Goal: Check status: Check status

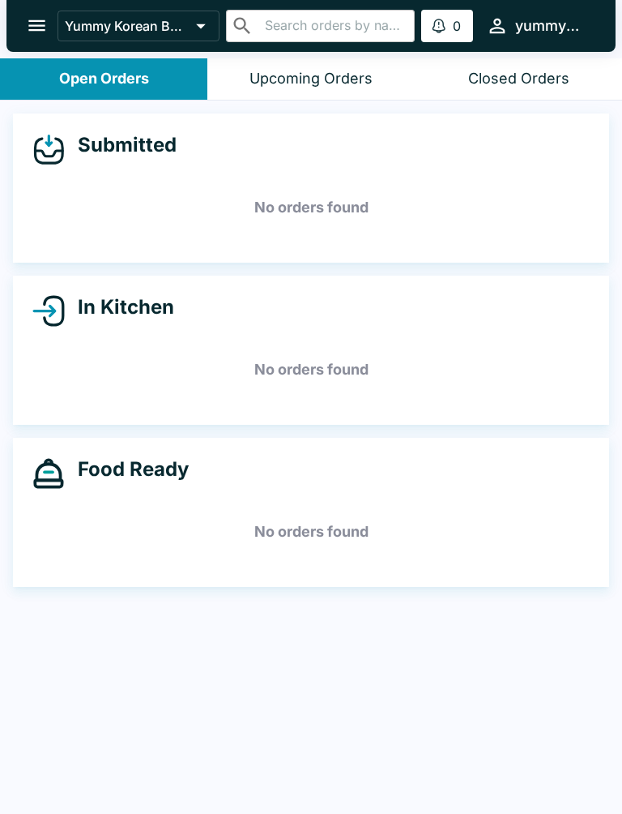
click at [498, 70] on div "Closed Orders" at bounding box center [518, 79] width 101 height 19
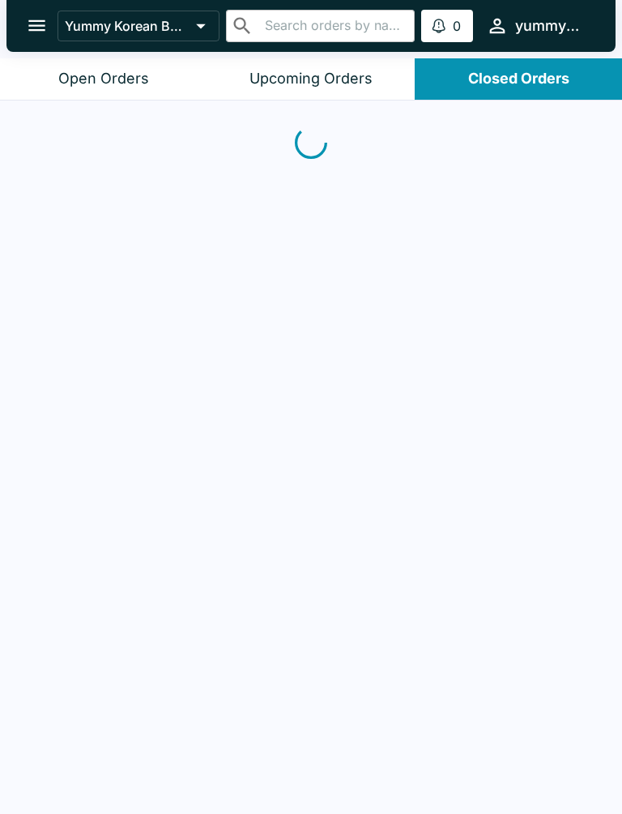
click at [497, 68] on button "Closed Orders" at bounding box center [518, 78] width 207 height 41
click at [506, 87] on div "Closed Orders" at bounding box center [518, 79] width 101 height 19
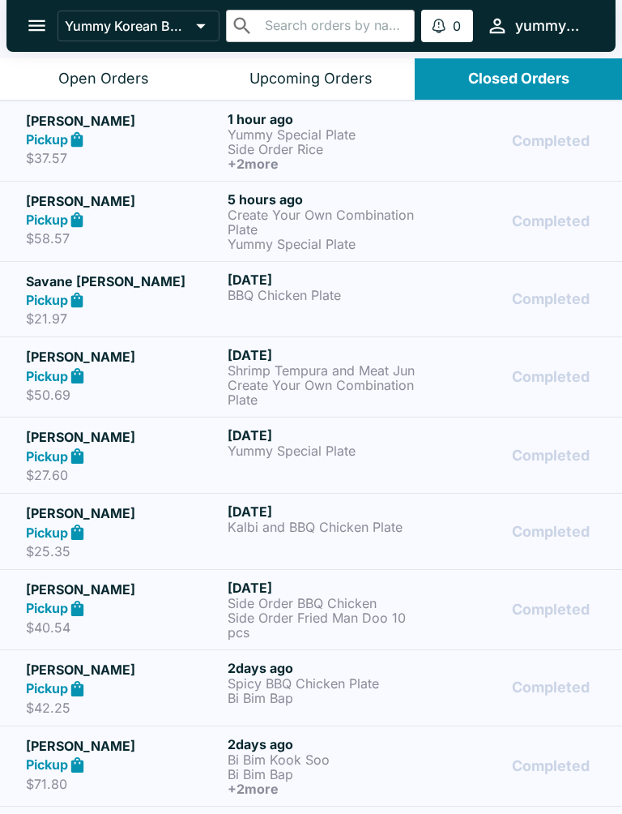
click at [92, 133] on div "Pickup" at bounding box center [123, 139] width 195 height 19
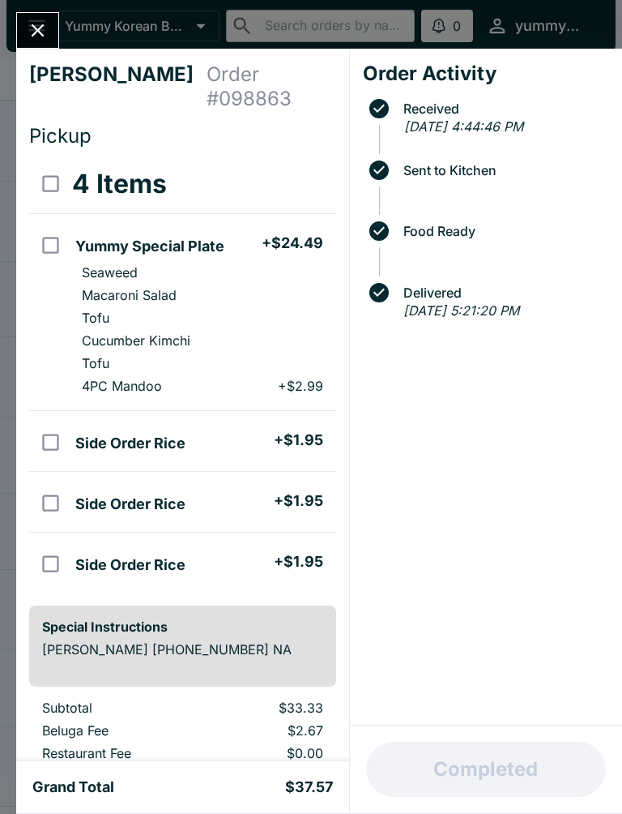
click at [128, 332] on p "Cucumber Kimchi" at bounding box center [136, 340] width 109 height 16
click at [119, 329] on li "Cucumber Kimchi" at bounding box center [202, 340] width 267 height 23
checkbox input "false"
click at [46, 34] on icon "Close" at bounding box center [38, 30] width 22 height 22
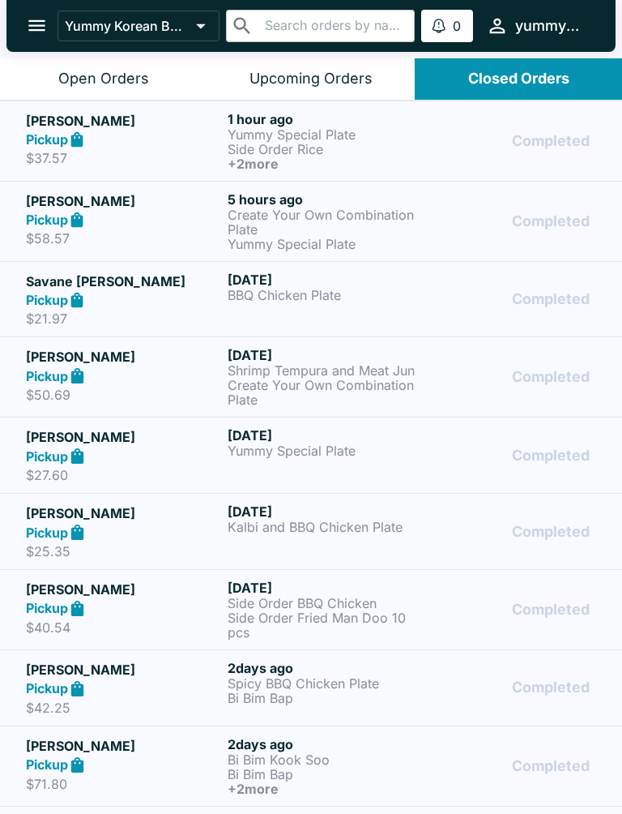
click at [144, 128] on h5 "[PERSON_NAME]" at bounding box center [123, 120] width 195 height 19
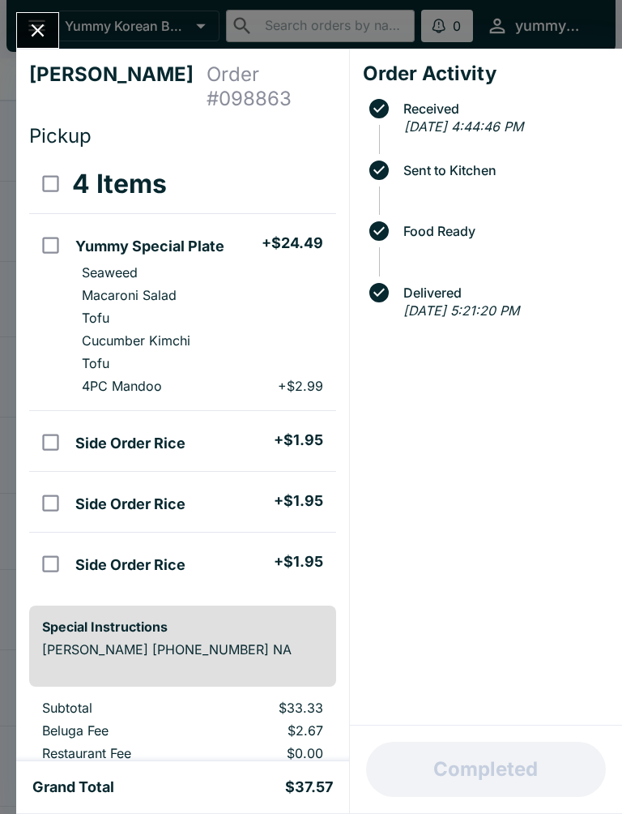
click at [45, 21] on icon "Close" at bounding box center [38, 30] width 22 height 22
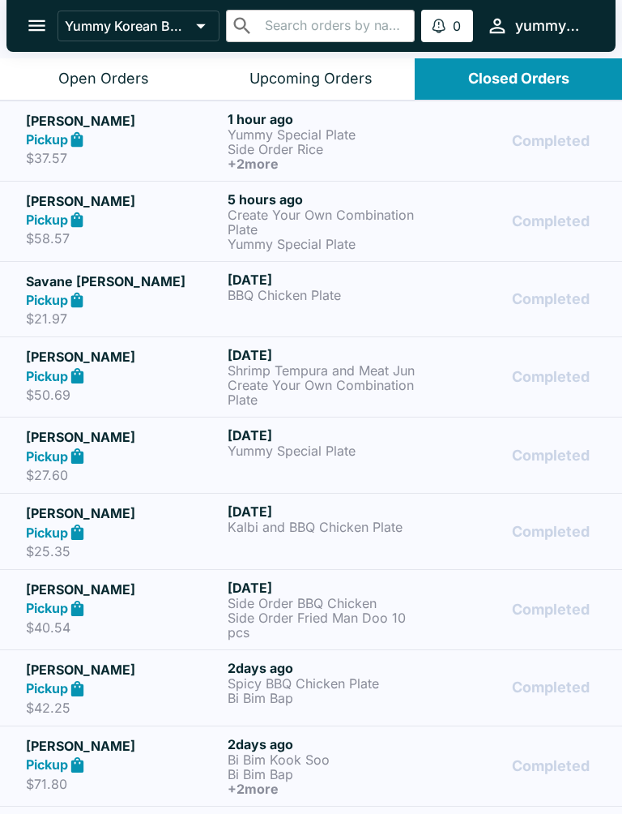
scroll to position [2, 0]
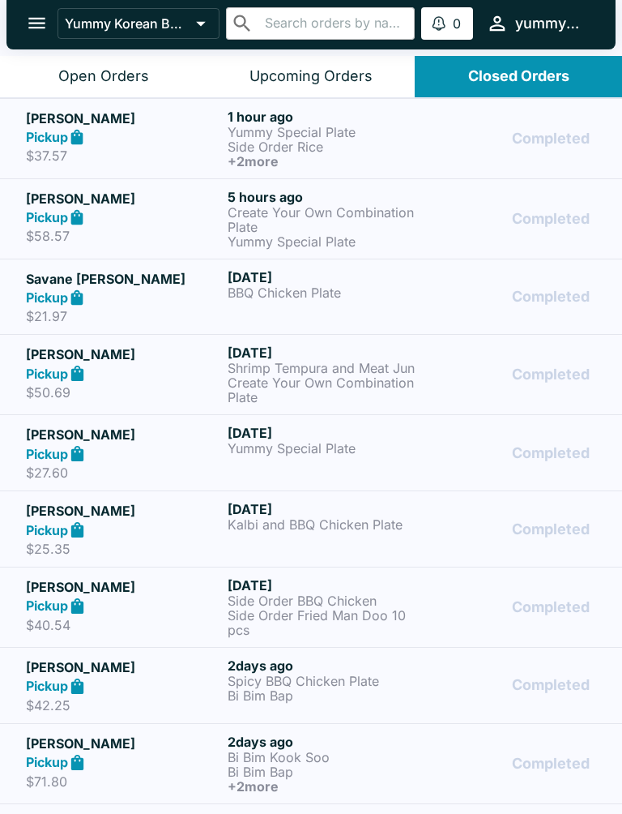
click at [135, 77] on div "Open Orders" at bounding box center [103, 76] width 91 height 19
